Goal: Transaction & Acquisition: Purchase product/service

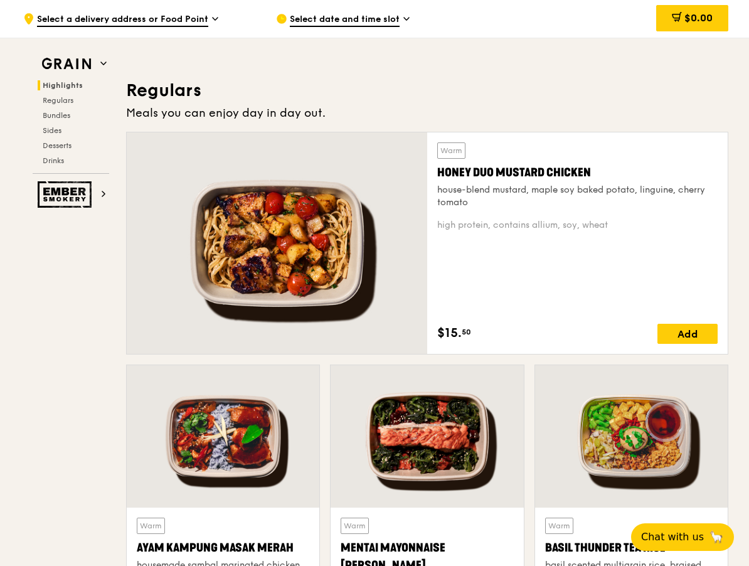
scroll to position [795, 0]
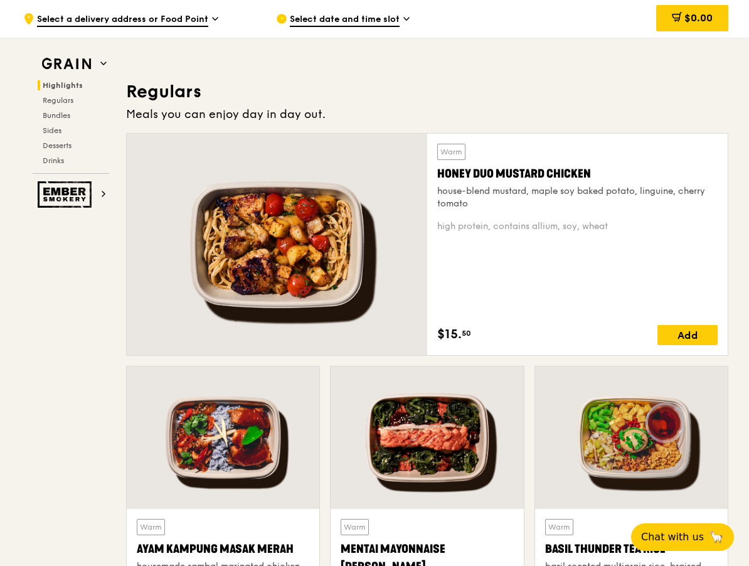
click at [558, 190] on div "house-blend mustard, maple soy baked potato, linguine, cherry tomato" at bounding box center [577, 197] width 280 height 25
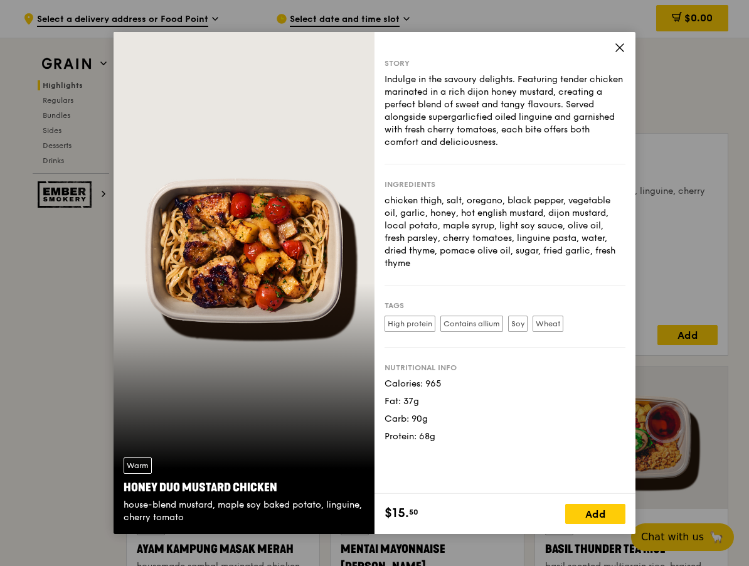
drag, startPoint x: 385, startPoint y: 202, endPoint x: 607, endPoint y: 252, distance: 228.2
click at [629, 257] on div "Story Indulge in the savoury delights. Featuring tender chicken marinated in a …" at bounding box center [505, 263] width 261 height 462
copy div "chicken thigh, salt, oregano, black pepper, vegetable oil, garlic, honey, hot e…"
click at [614, 46] on div "Story Indulge in the savoury delights. Featuring tender chicken marinated in a …" at bounding box center [505, 283] width 261 height 502
click at [627, 46] on div "Story Indulge in the savoury delights. Featuring tender chicken marinated in a …" at bounding box center [505, 263] width 261 height 462
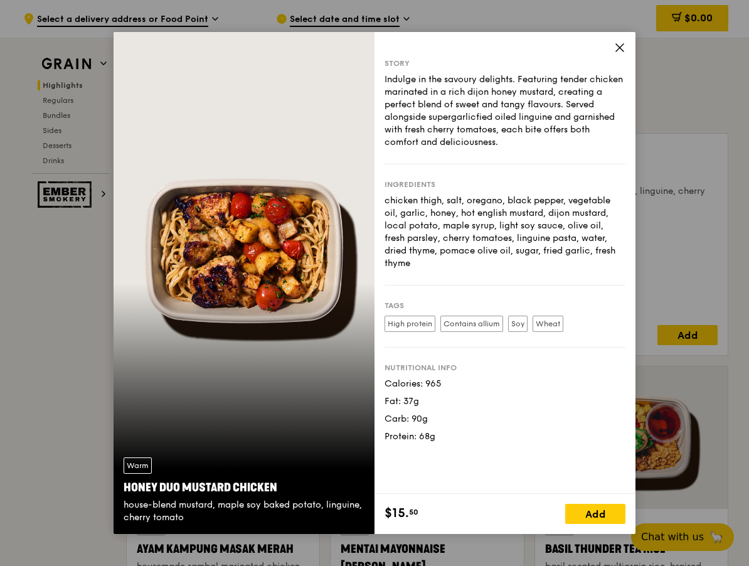
click at [624, 48] on icon at bounding box center [619, 47] width 11 height 11
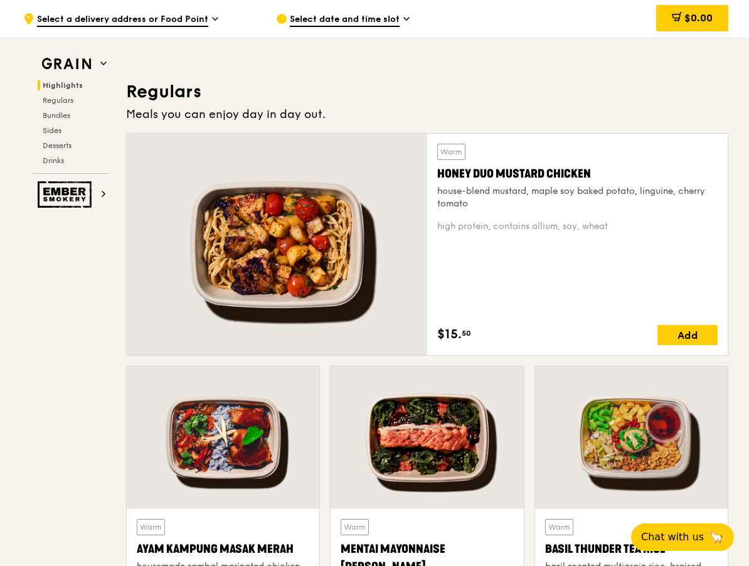
drag, startPoint x: 443, startPoint y: 169, endPoint x: 619, endPoint y: 173, distance: 175.8
click at [619, 173] on div "Honey Duo Mustard Chicken" at bounding box center [577, 174] width 280 height 18
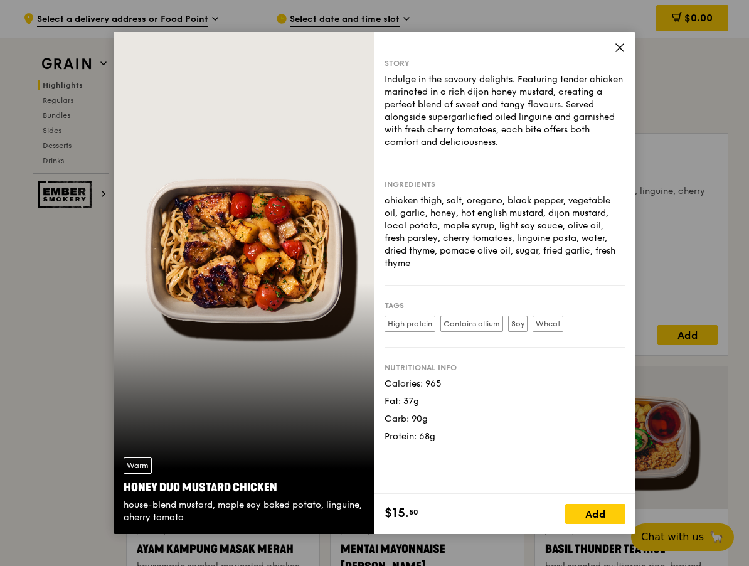
drag, startPoint x: 279, startPoint y: 481, endPoint x: 90, endPoint y: 478, distance: 189.5
click at [90, 477] on div "Warm Honey Duo Mustard Chicken house-blend mustard, maple soy baked potato, lin…" at bounding box center [374, 283] width 749 height 566
click at [161, 476] on div "Warm Honey Duo Mustard Chicken house-blend mustard, maple soy baked potato, lin…" at bounding box center [244, 490] width 261 height 87
drag, startPoint x: 211, startPoint y: 486, endPoint x: 116, endPoint y: 488, distance: 95.4
click at [116, 488] on div "Warm Honey Duo Mustard Chicken house-blend mustard, maple soy baked potato, lin…" at bounding box center [244, 490] width 261 height 87
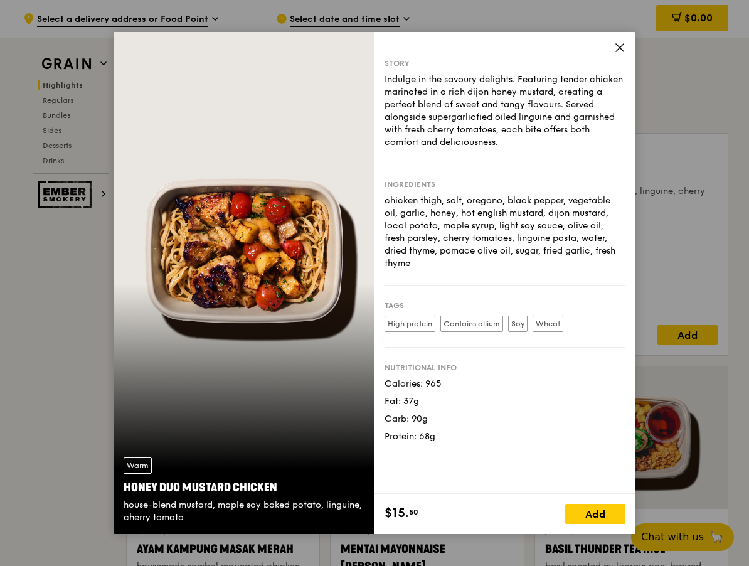
click at [619, 43] on icon at bounding box center [619, 47] width 11 height 11
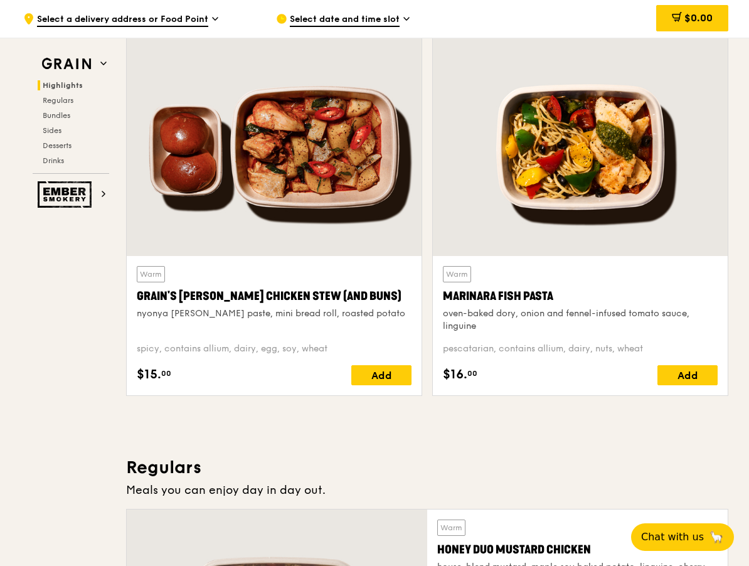
scroll to position [417, 0]
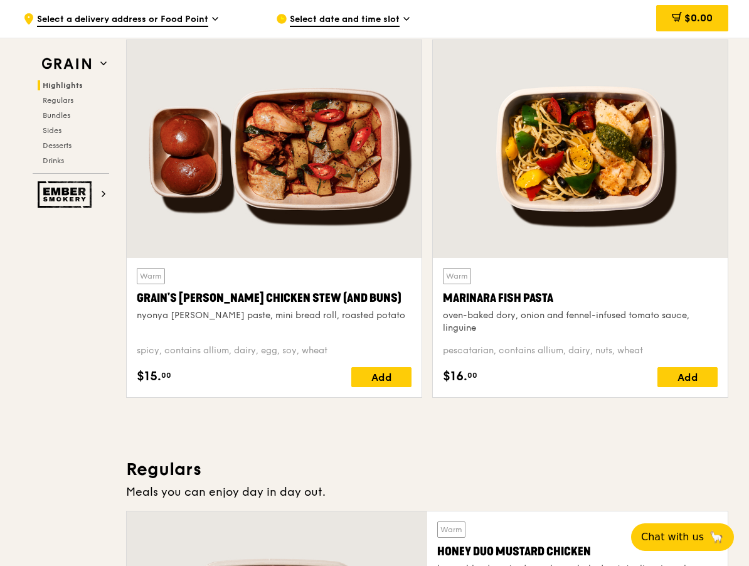
click at [633, 161] on div at bounding box center [580, 149] width 295 height 218
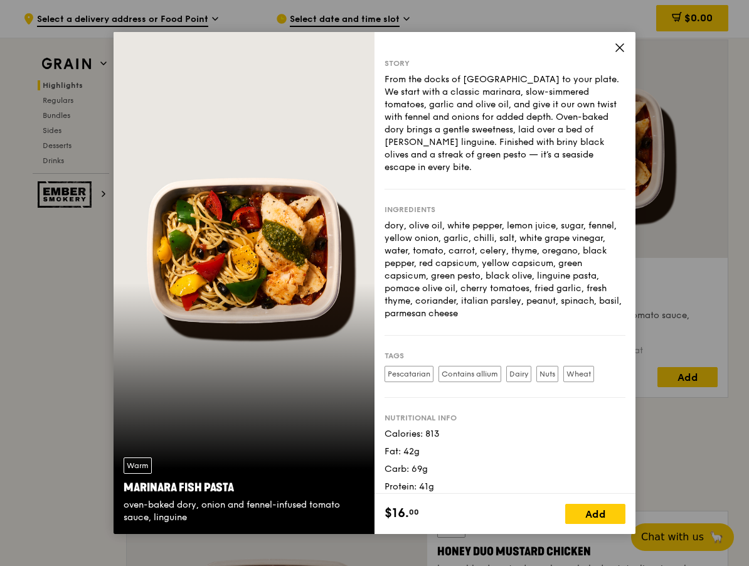
drag, startPoint x: 450, startPoint y: 299, endPoint x: 434, endPoint y: 235, distance: 66.7
click at [389, 220] on div "dory, olive oil, white pepper, lemon juice, sugar, fennel, yellow onion, garlic…" at bounding box center [505, 270] width 241 height 100
drag, startPoint x: 435, startPoint y: 225, endPoint x: 397, endPoint y: 221, distance: 38.5
click at [434, 225] on div "dory, olive oil, white pepper, lemon juice, sugar, fennel, yellow onion, garlic…" at bounding box center [505, 270] width 241 height 100
drag, startPoint x: 385, startPoint y: 213, endPoint x: 488, endPoint y: 299, distance: 134.1
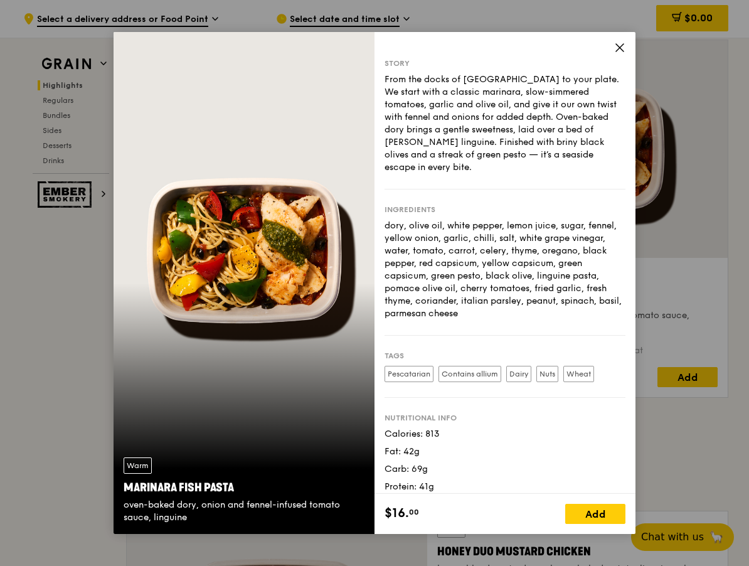
click at [488, 299] on div "dory, olive oil, white pepper, lemon juice, sugar, fennel, yellow onion, garlic…" at bounding box center [505, 270] width 241 height 100
copy div "dory, olive oil, white pepper, lemon juice, sugar, fennel, yellow onion, garlic…"
click at [619, 47] on icon at bounding box center [620, 48] width 8 height 8
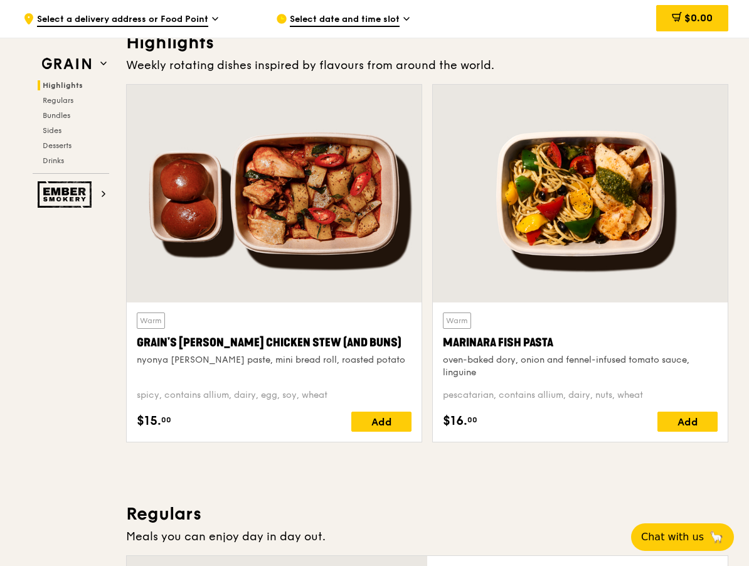
scroll to position [0, 0]
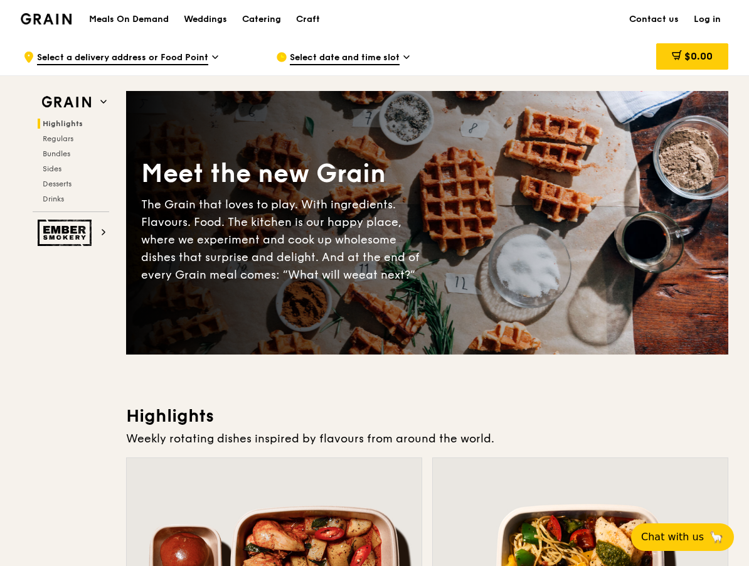
click at [74, 124] on span "Highlights" at bounding box center [63, 123] width 40 height 9
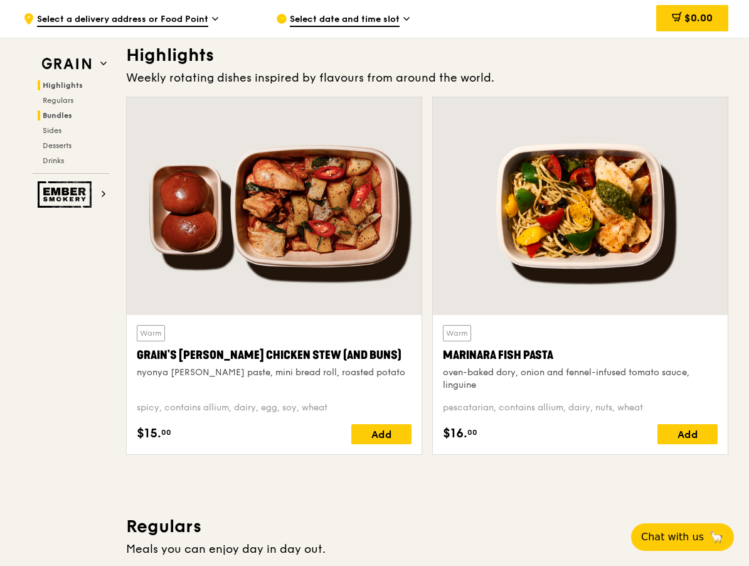
scroll to position [363, 0]
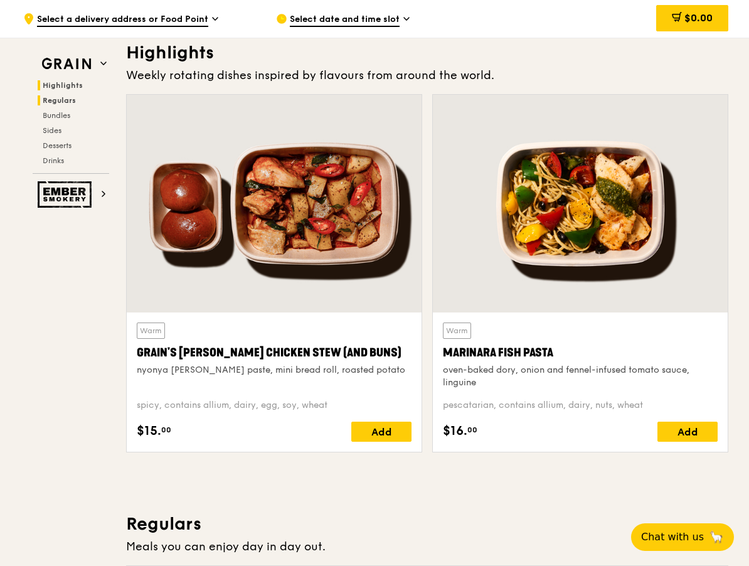
click at [87, 104] on h2 "Regulars" at bounding box center [74, 100] width 72 height 10
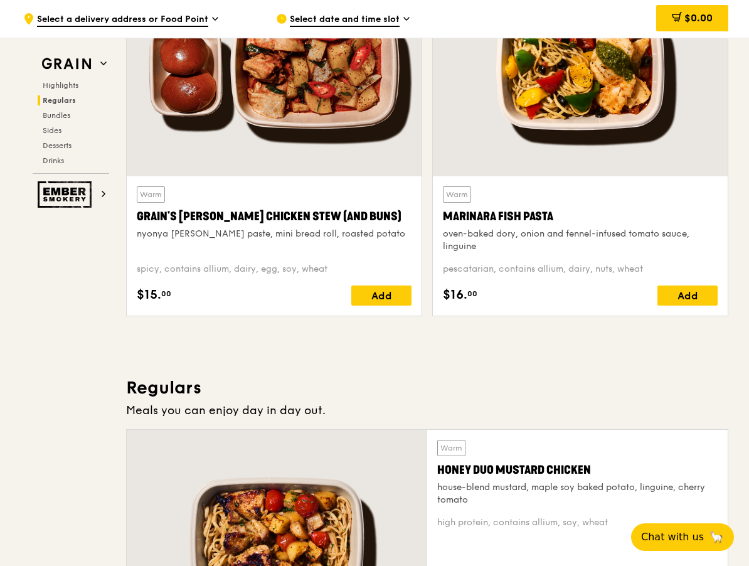
scroll to position [268, 0]
